Goal: Obtain resource: Obtain resource

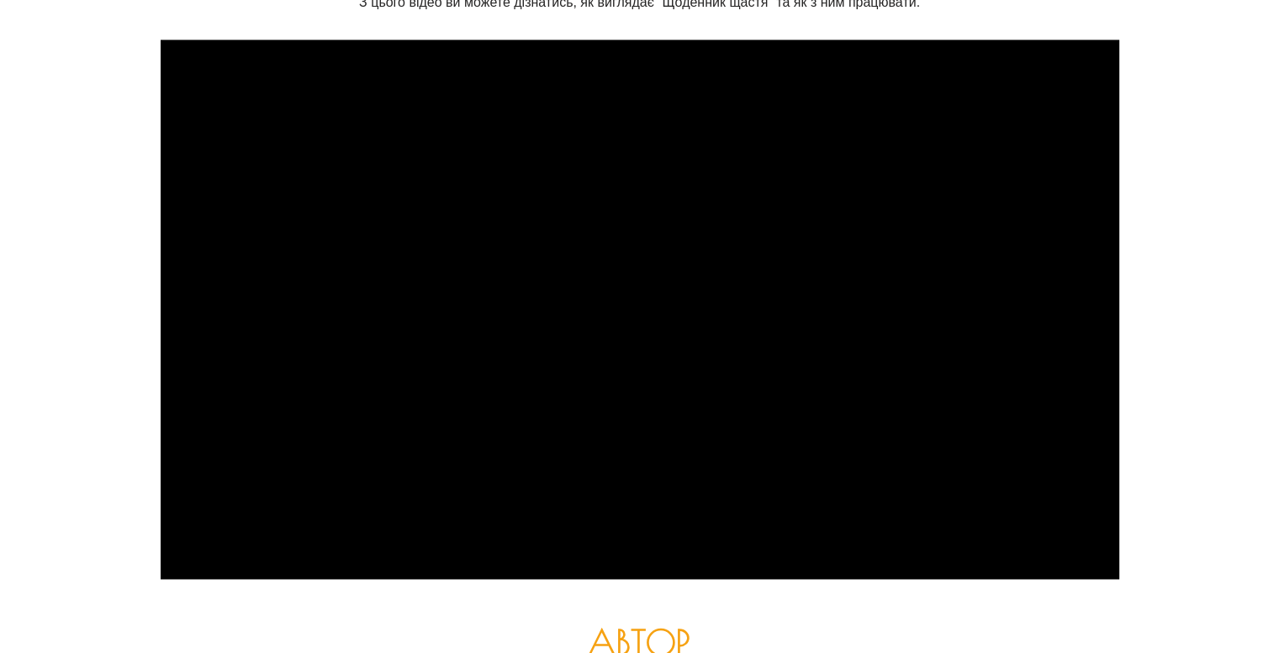
scroll to position [2565, 0]
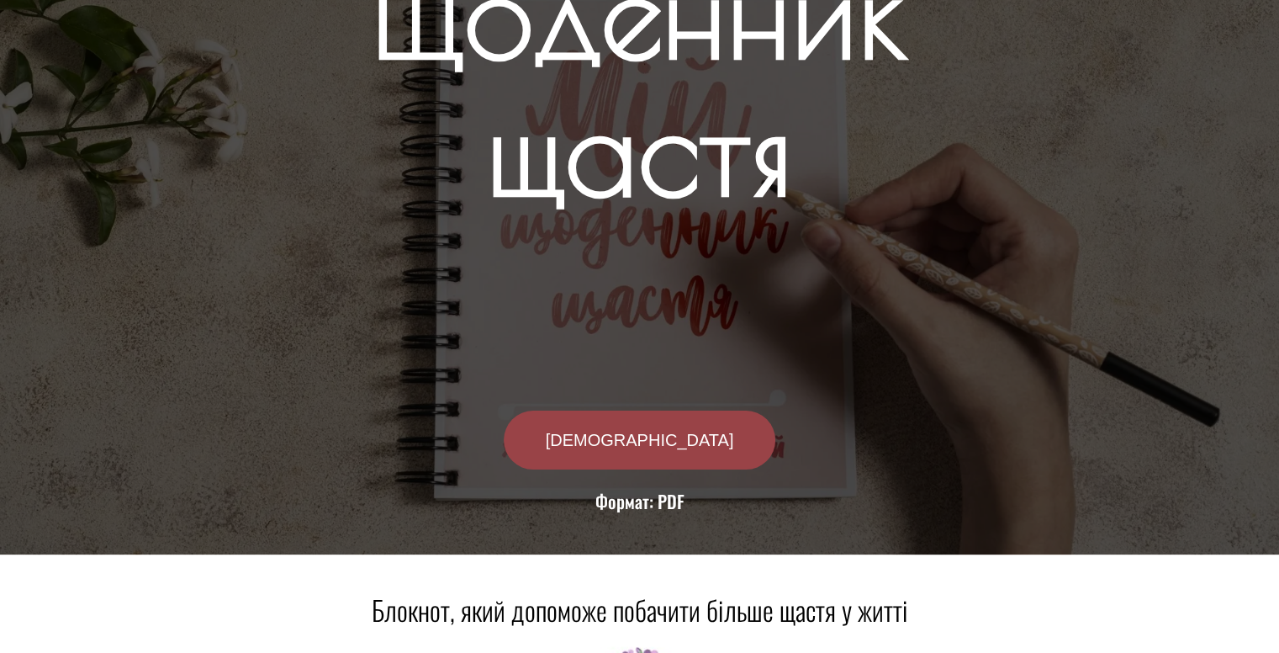
scroll to position [140, 0]
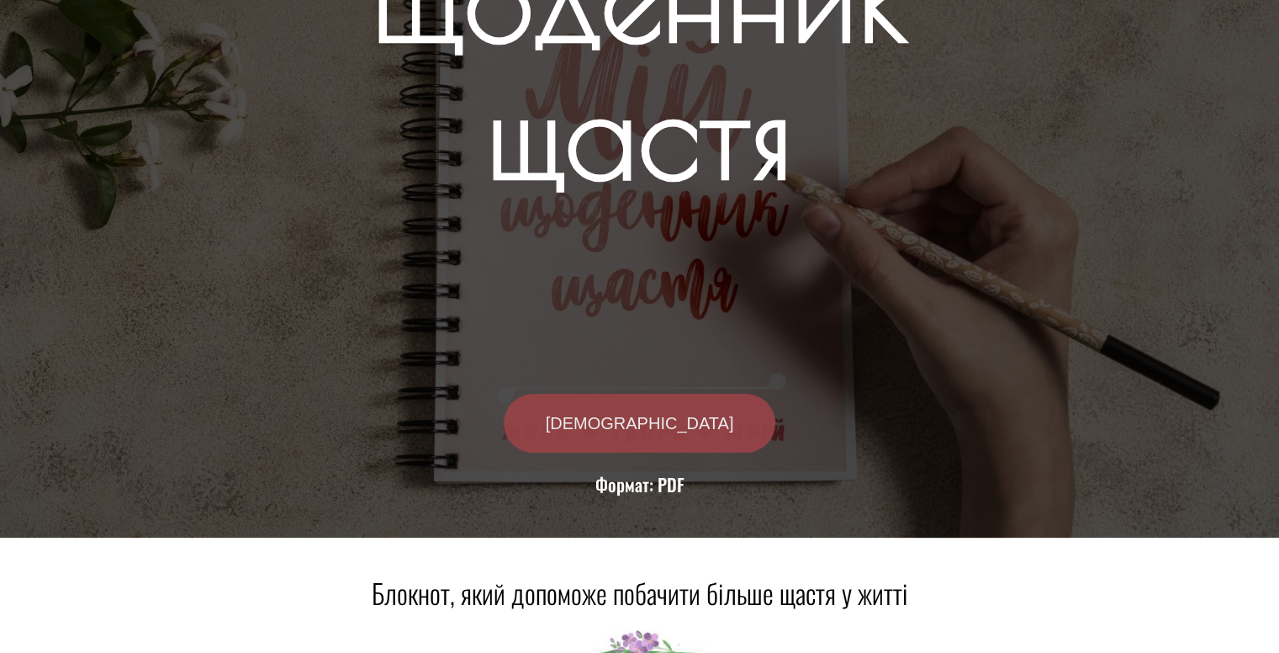
click at [628, 419] on span "[DEMOGRAPHIC_DATA]" at bounding box center [640, 423] width 188 height 17
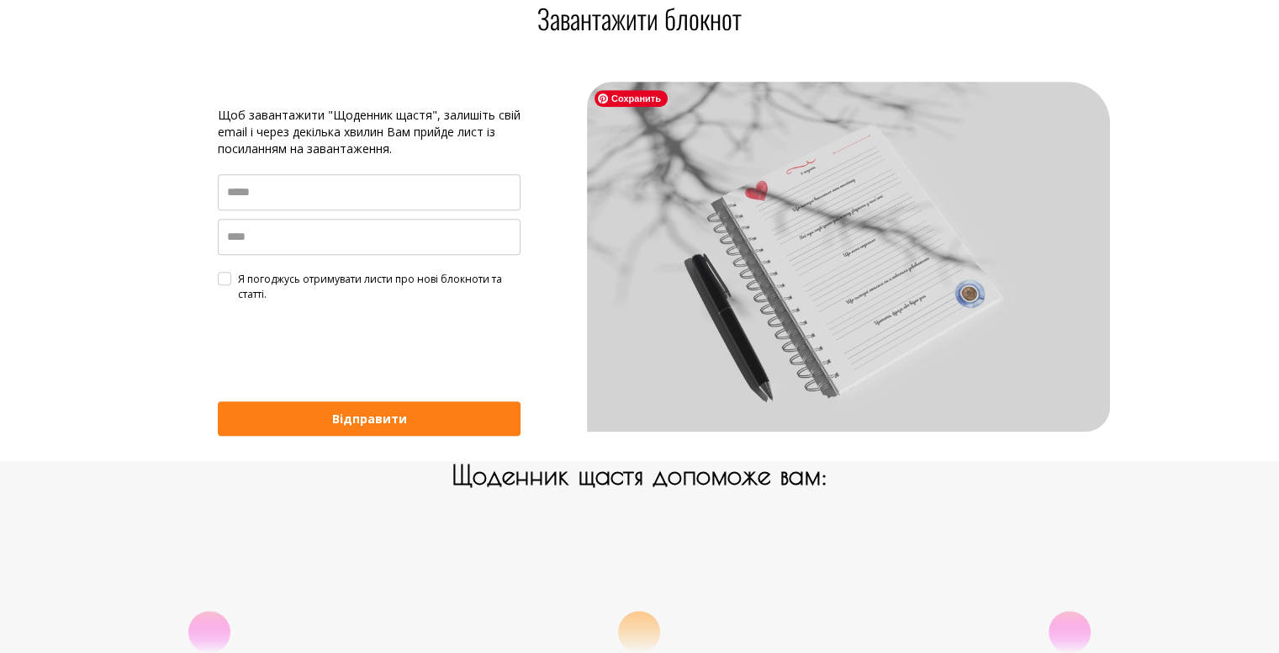
scroll to position [1088, 0]
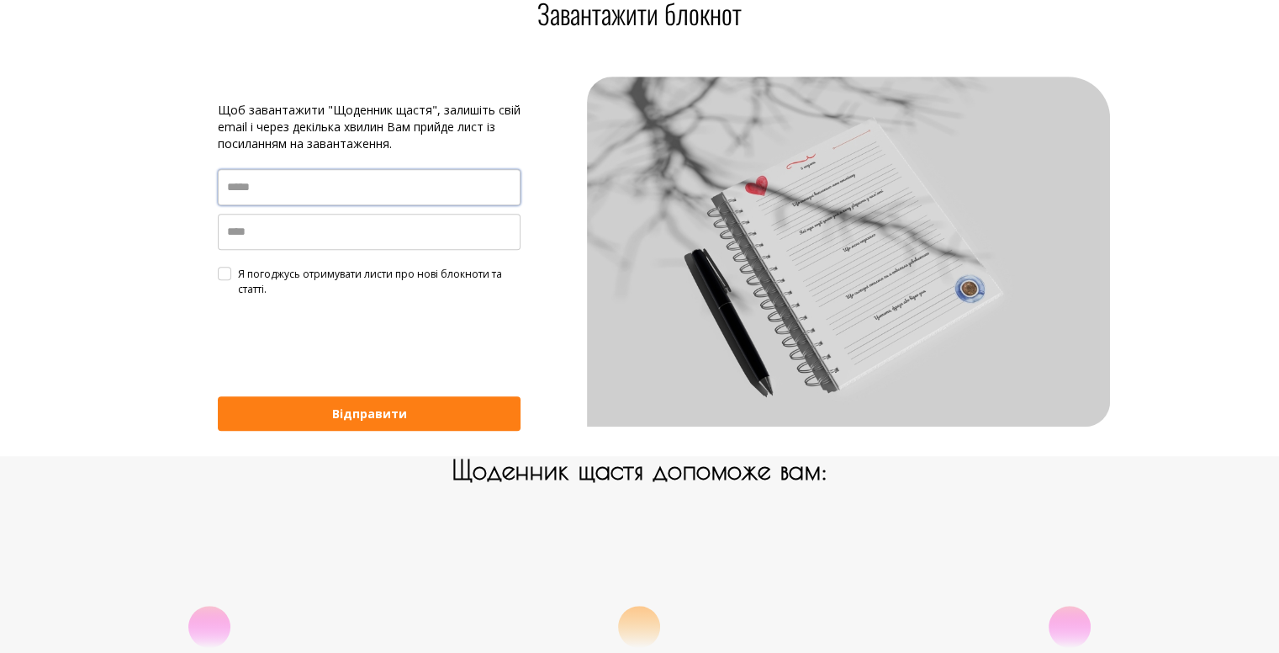
click at [266, 188] on input "email" at bounding box center [369, 187] width 303 height 36
type input "**********"
click at [238, 272] on div "Я погоджусь отримувати листи про нові блокноти та статті." at bounding box center [379, 282] width 283 height 30
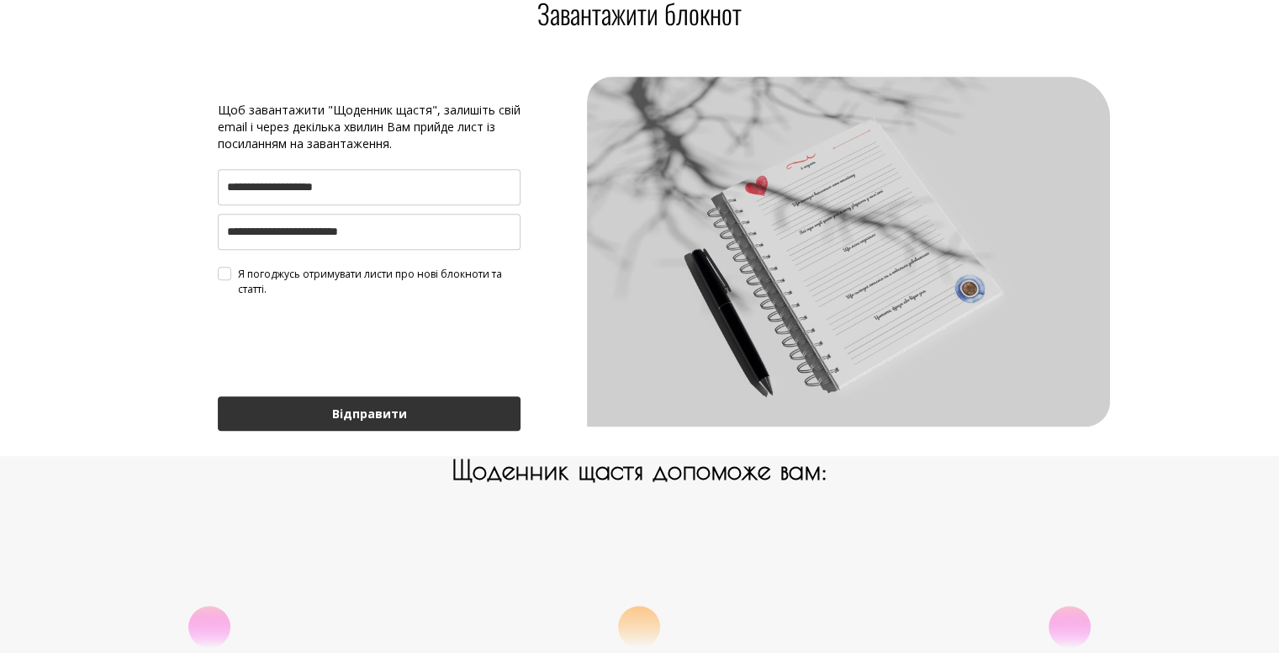
click at [368, 412] on button "Відправити" at bounding box center [369, 413] width 303 height 34
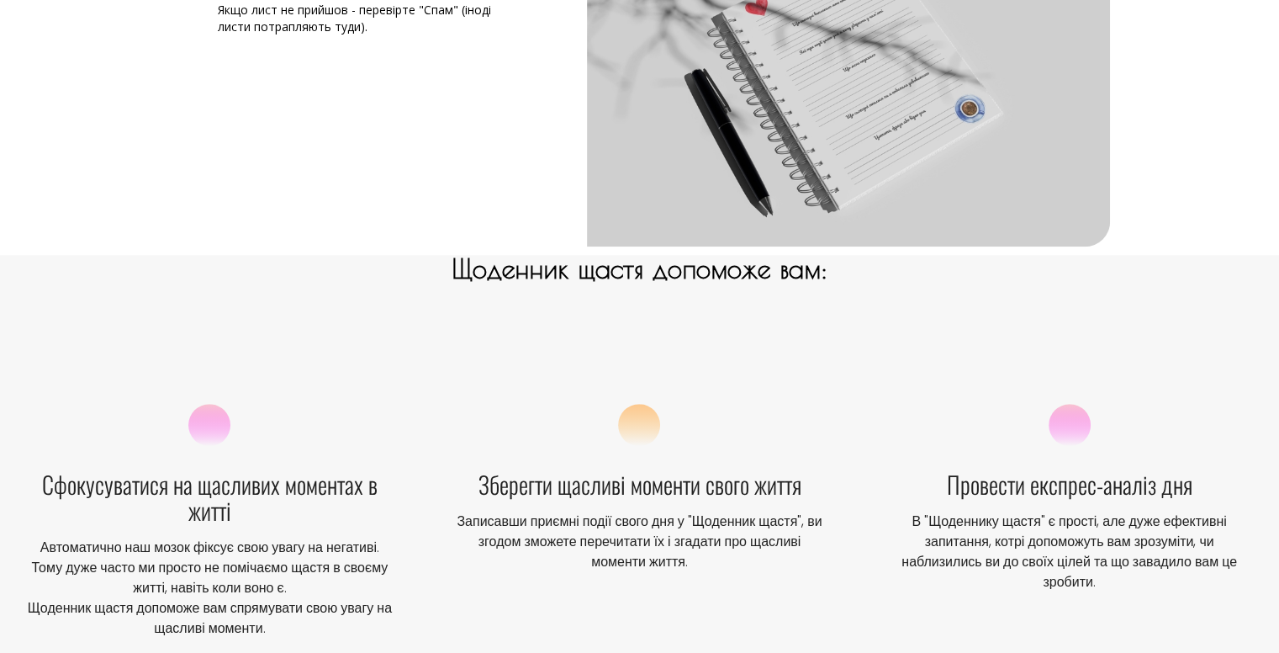
scroll to position [1172, 0]
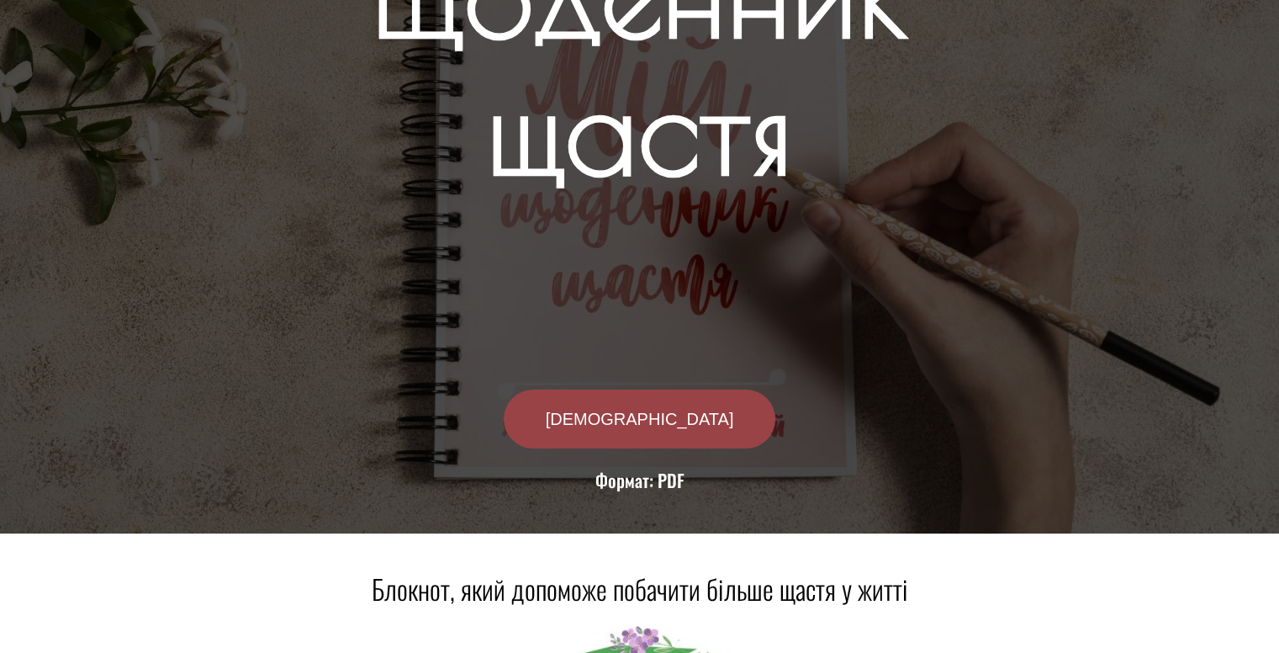
scroll to position [140, 0]
